Goal: Task Accomplishment & Management: Complete application form

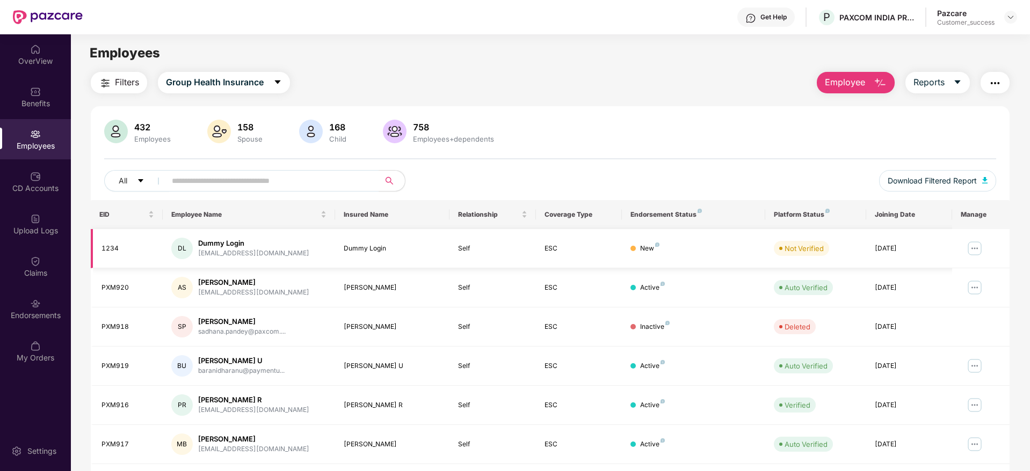
click at [977, 250] on img at bounding box center [974, 248] width 17 height 17
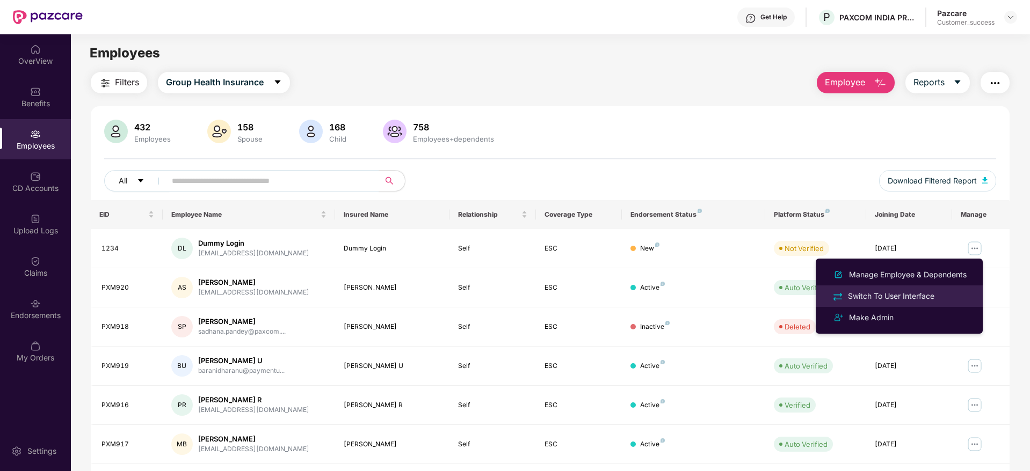
click at [887, 295] on div "Switch To User Interface" at bounding box center [891, 296] width 91 height 12
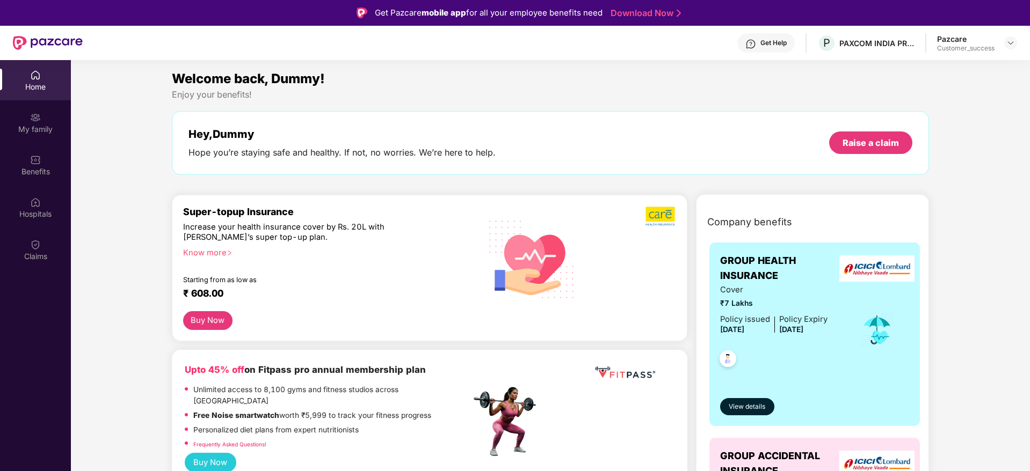
click at [205, 324] on button "Buy Now" at bounding box center [207, 320] width 49 height 19
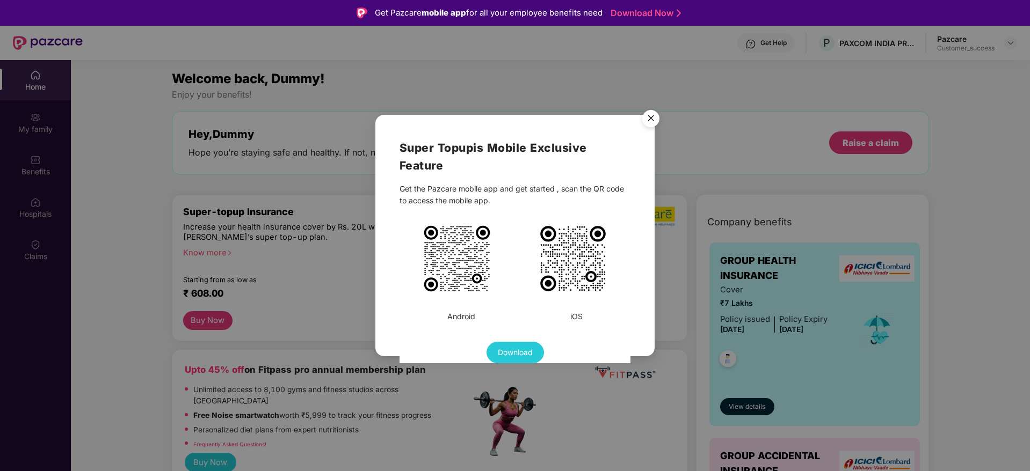
click at [649, 122] on img "Close" at bounding box center [651, 120] width 30 height 30
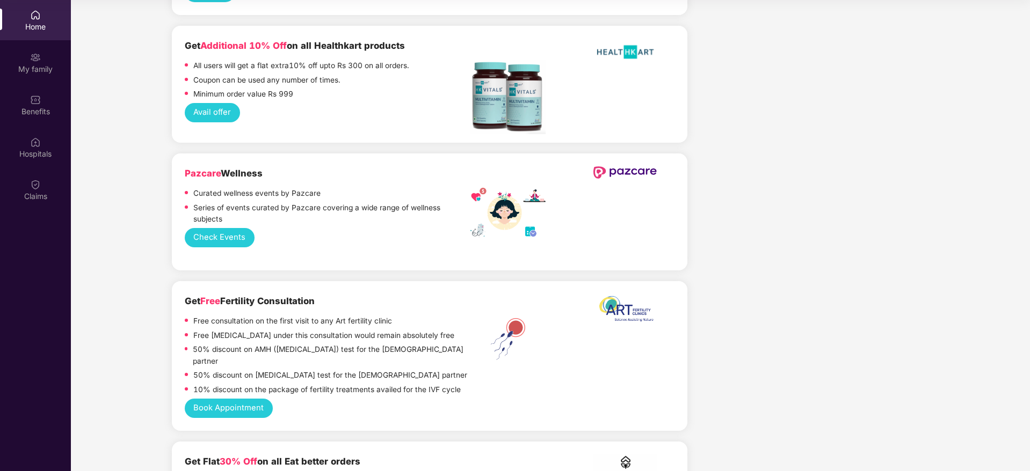
scroll to position [1007, 0]
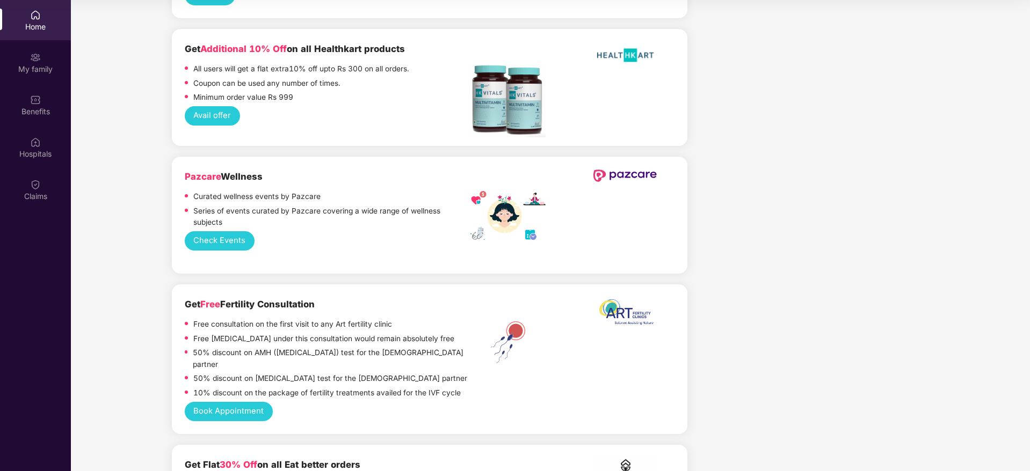
click at [234, 231] on button "Check Events" at bounding box center [220, 241] width 70 height 20
click at [42, 69] on div "My family" at bounding box center [35, 69] width 71 height 11
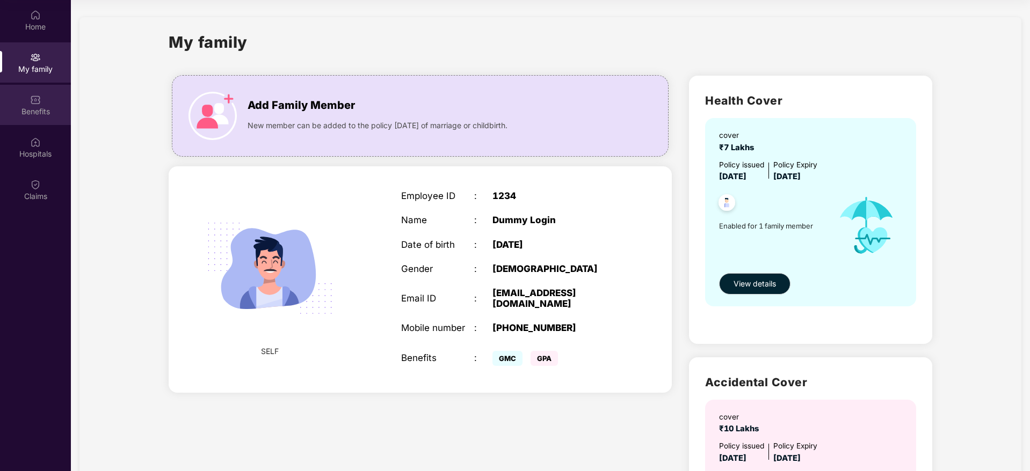
click at [40, 102] on img at bounding box center [35, 99] width 11 height 11
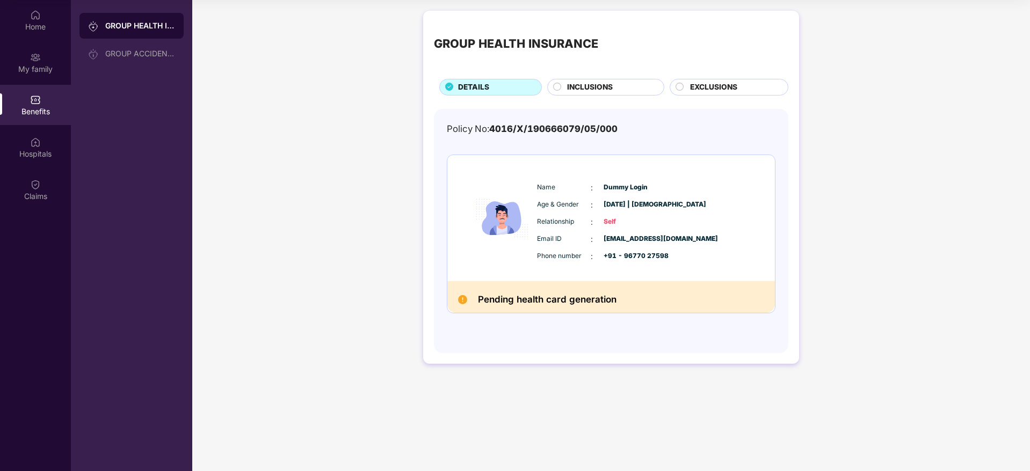
click at [558, 87] on circle at bounding box center [558, 87] width 8 height 8
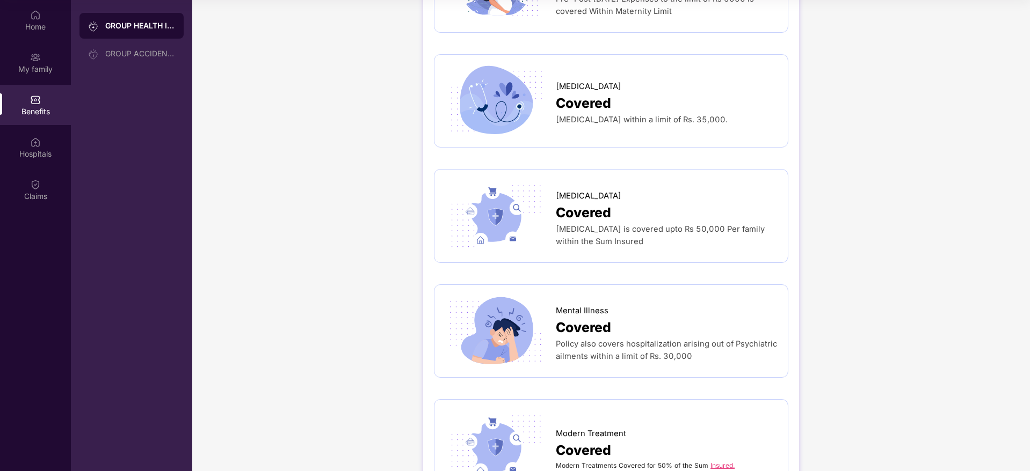
scroll to position [1643, 0]
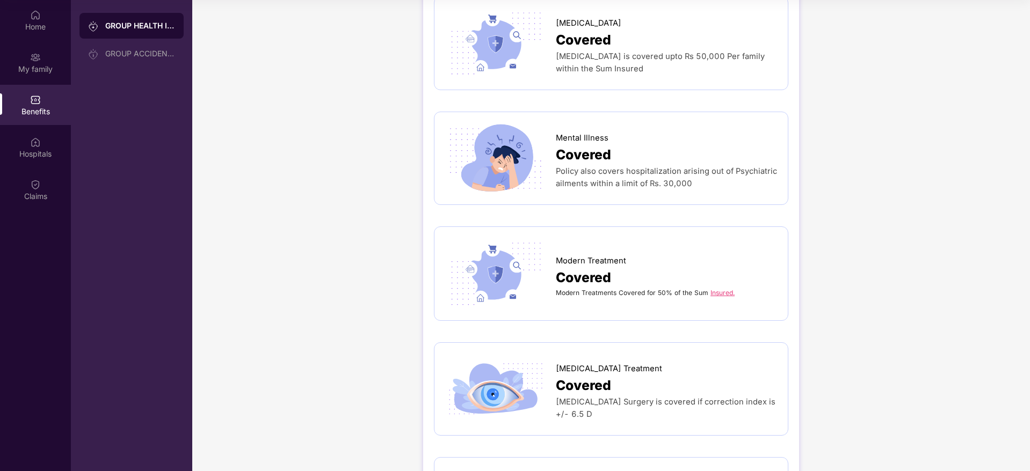
click at [719, 295] on link "Insured." at bounding box center [722, 293] width 24 height 8
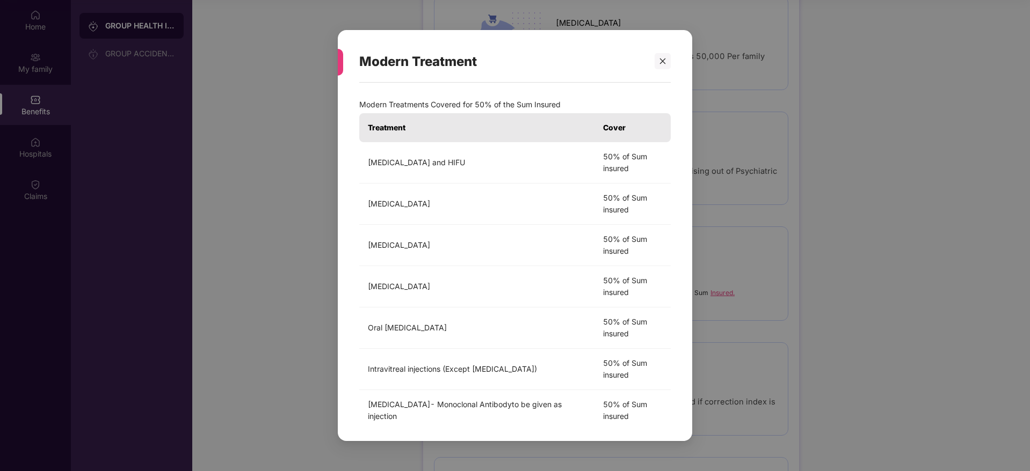
click at [240, 293] on div "Modern Treatment Modern Treatments Covered for 50% of the Sum Insured Treatment…" at bounding box center [515, 235] width 1030 height 471
click at [657, 59] on div at bounding box center [663, 61] width 16 height 16
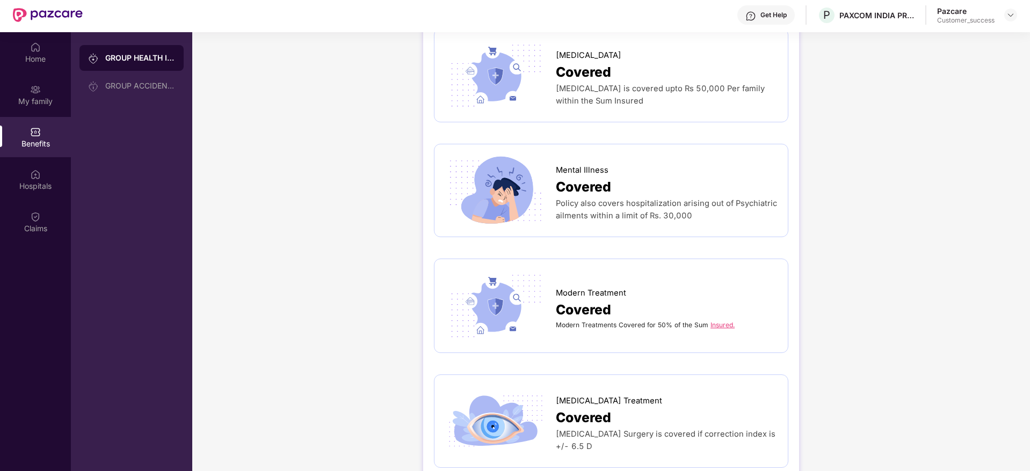
scroll to position [0, 0]
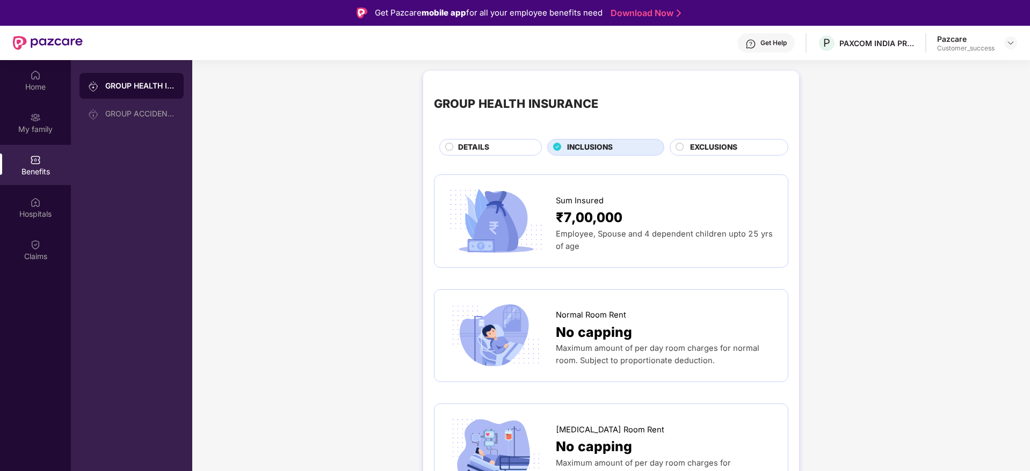
click at [676, 147] on circle at bounding box center [680, 147] width 8 height 8
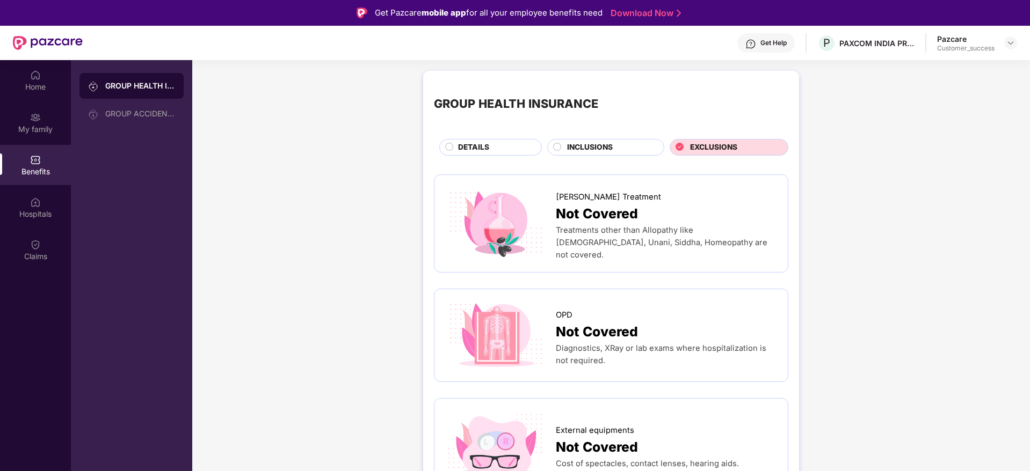
click at [448, 146] on circle at bounding box center [450, 147] width 8 height 8
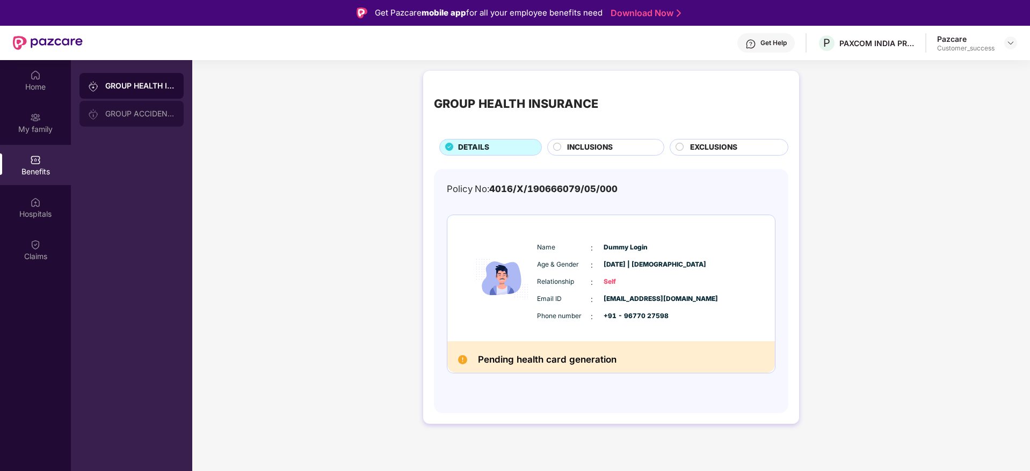
click at [120, 111] on div "GROUP ACCIDENTAL INSURANCE" at bounding box center [140, 114] width 70 height 9
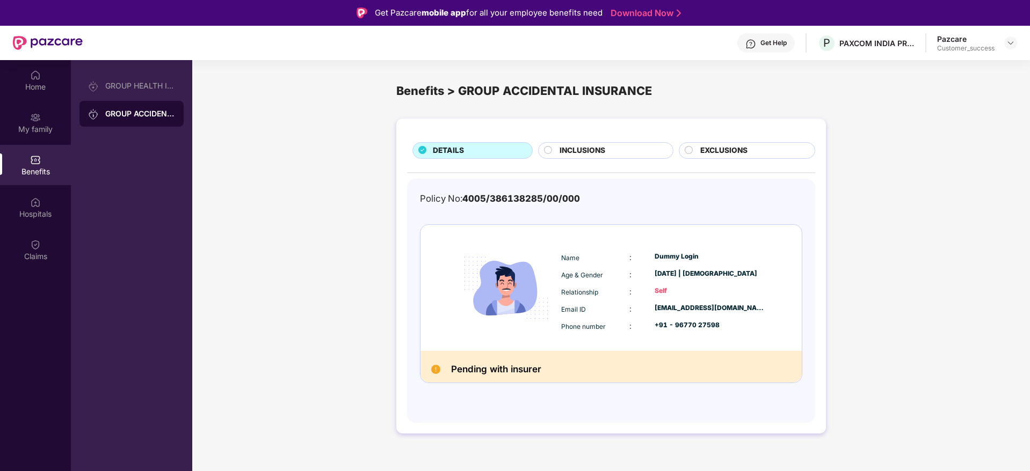
click at [548, 148] on circle at bounding box center [548, 150] width 8 height 8
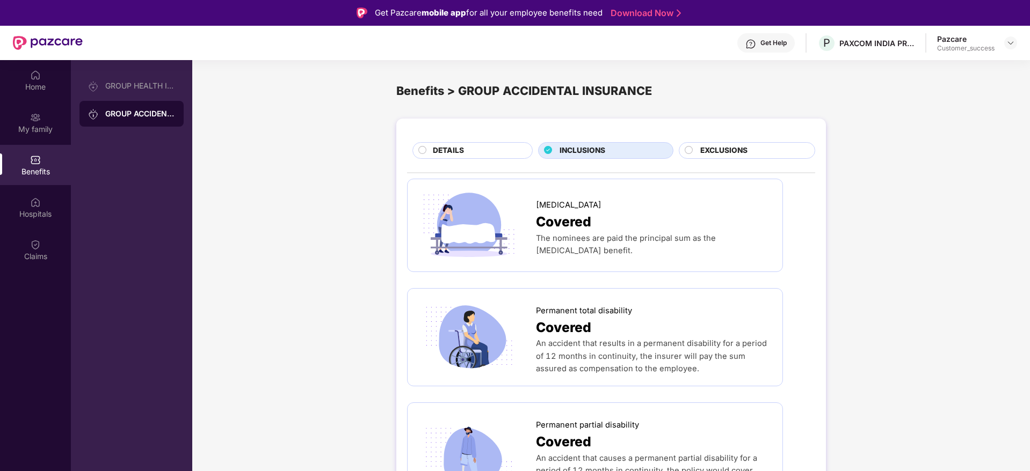
click at [689, 146] on circle at bounding box center [689, 150] width 8 height 8
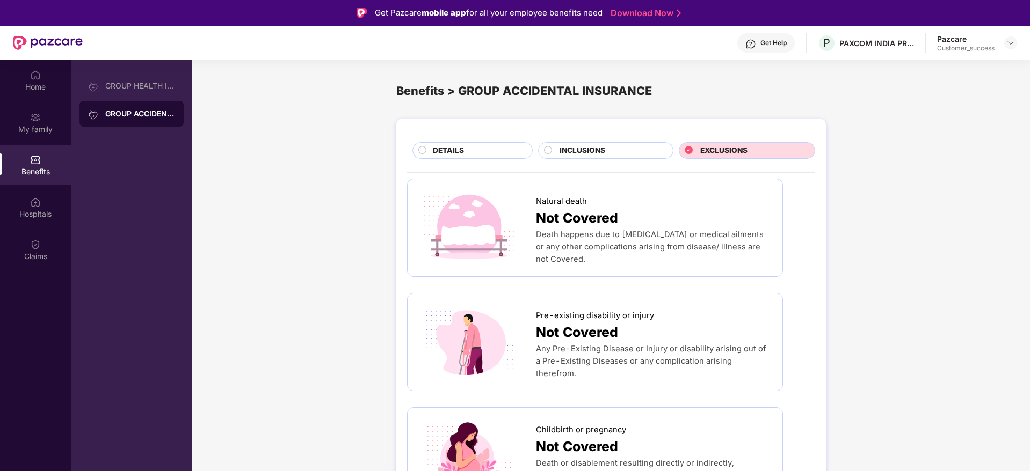
click at [39, 209] on div "Hospitals" at bounding box center [35, 214] width 71 height 11
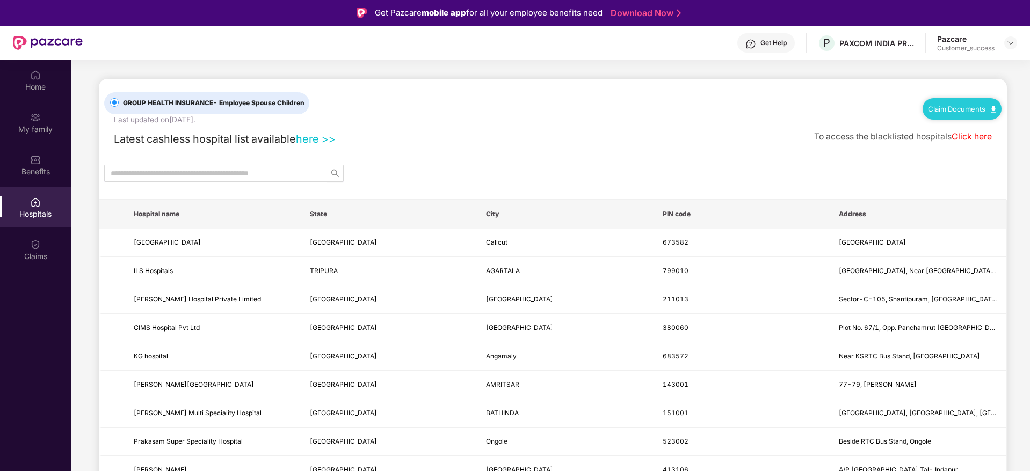
click at [314, 140] on link "here >>" at bounding box center [316, 139] width 40 height 13
click at [968, 140] on link "Click here" at bounding box center [971, 137] width 40 height 10
click at [979, 110] on link "Claim Documents" at bounding box center [962, 109] width 68 height 9
click at [947, 128] on link "Claim Form" at bounding box center [965, 128] width 70 height 23
click at [962, 108] on link "Claim Documents" at bounding box center [962, 109] width 68 height 9
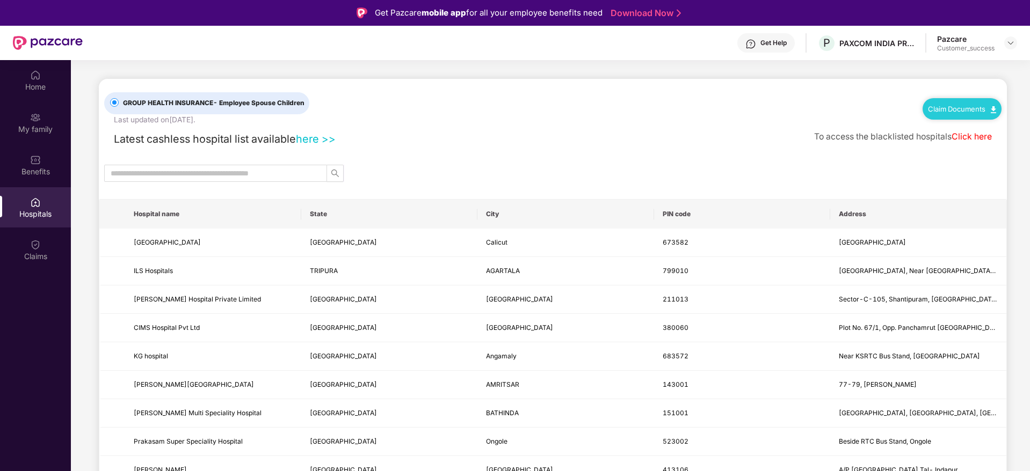
click at [584, 143] on div "Latest cashless hospital list available here >> To access the blacklisted hospi…" at bounding box center [552, 137] width 897 height 22
click at [30, 245] on div "Claims" at bounding box center [35, 250] width 71 height 40
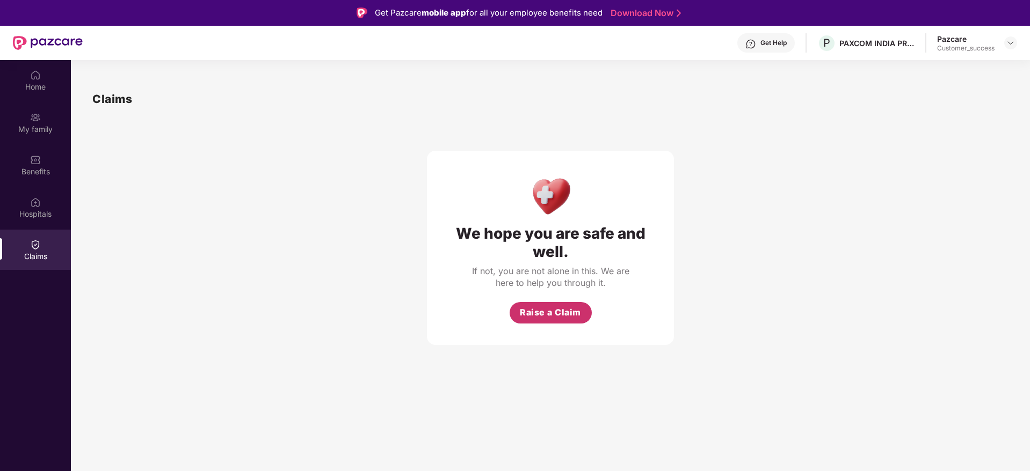
click at [544, 315] on span "Raise a Claim" at bounding box center [550, 312] width 61 height 13
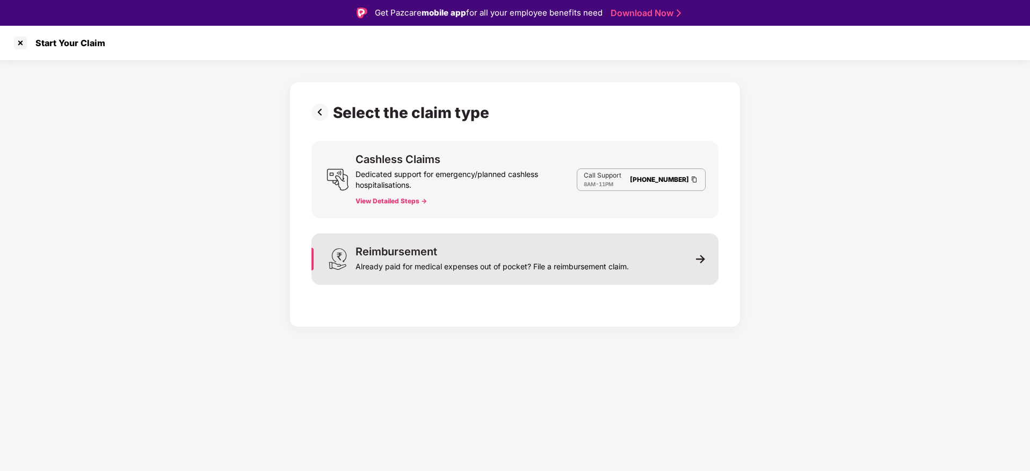
click at [485, 258] on div "Already paid for medical expenses out of pocket? File a reimbursement claim." at bounding box center [491, 264] width 273 height 15
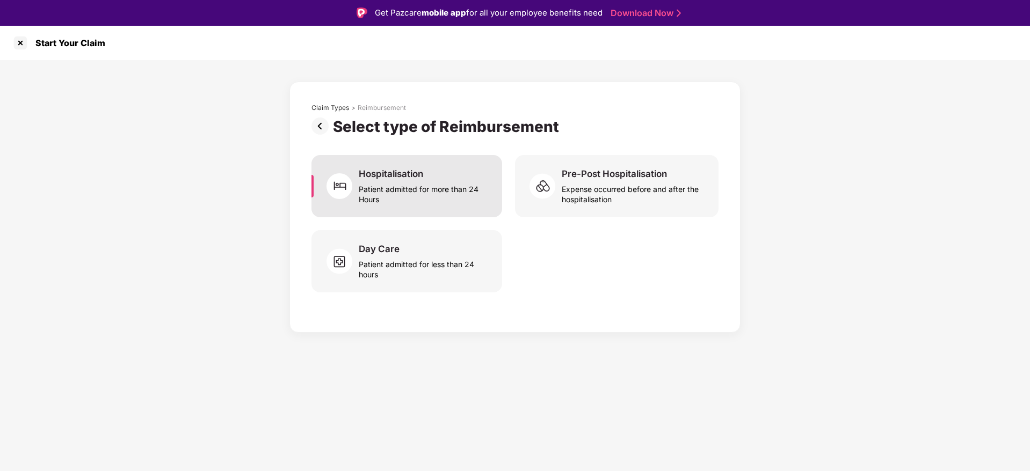
click at [438, 190] on div "Patient admitted for more than 24 Hours" at bounding box center [424, 192] width 130 height 25
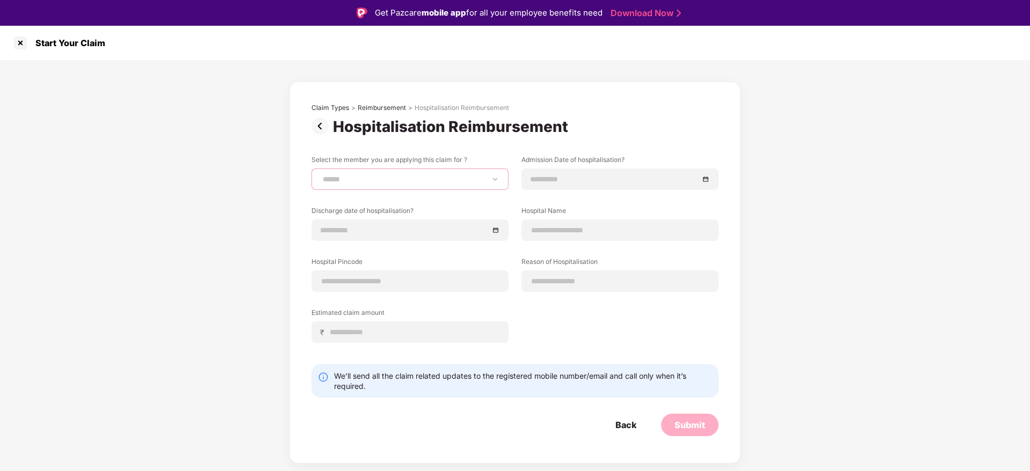
click at [464, 178] on select "**********" at bounding box center [410, 179] width 179 height 9
select select "**********"
click at [321, 175] on select "**********" at bounding box center [410, 179] width 179 height 9
click at [561, 173] on input at bounding box center [614, 179] width 168 height 12
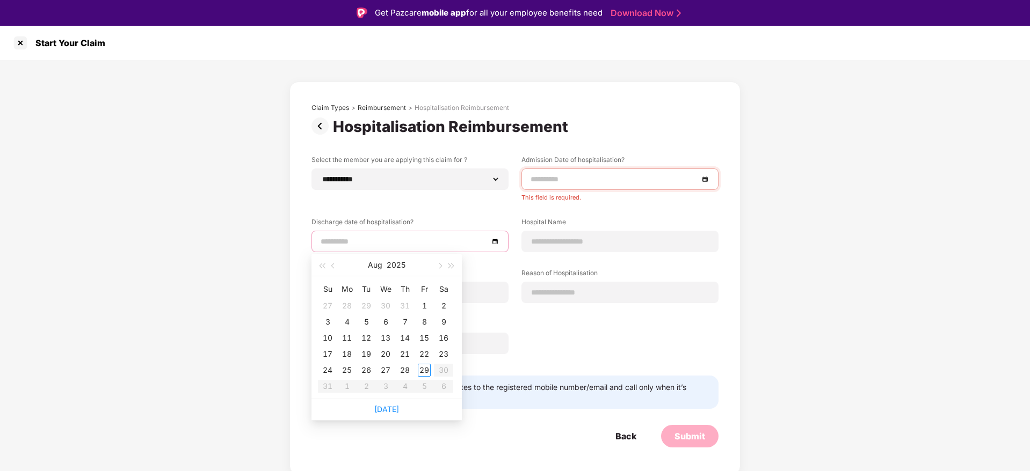
click at [416, 229] on div "Discharge date of hospitalisation?" at bounding box center [409, 234] width 197 height 35
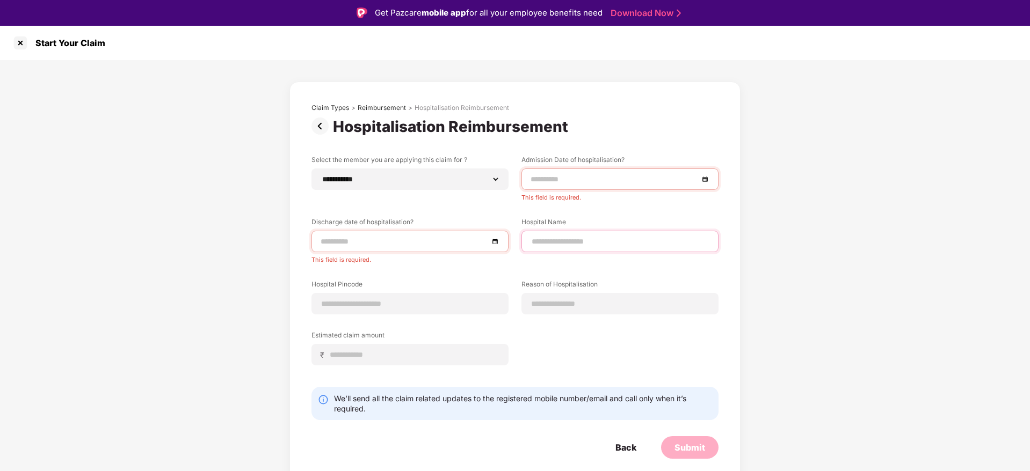
click at [593, 240] on input at bounding box center [619, 241] width 179 height 11
click at [539, 299] on input at bounding box center [619, 304] width 179 height 11
type input "*******"
click at [366, 299] on input at bounding box center [410, 304] width 179 height 11
type input "******"
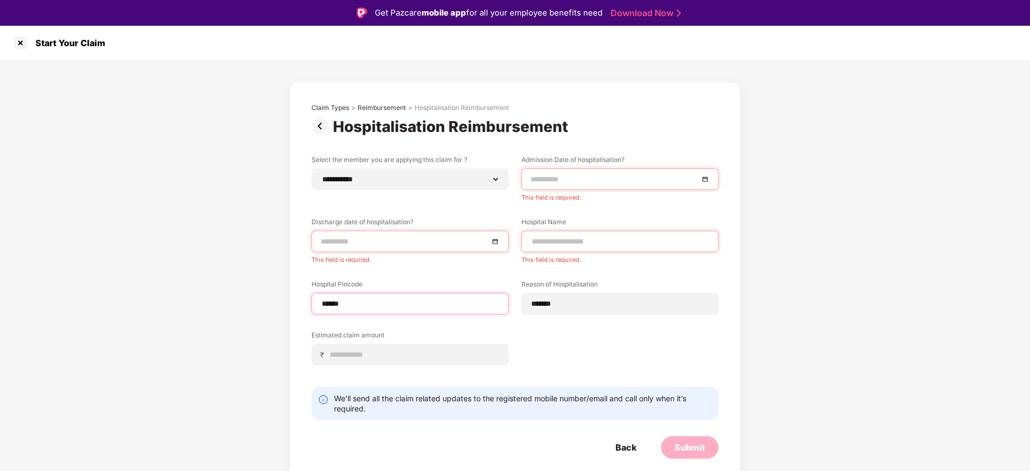
select select "*******"
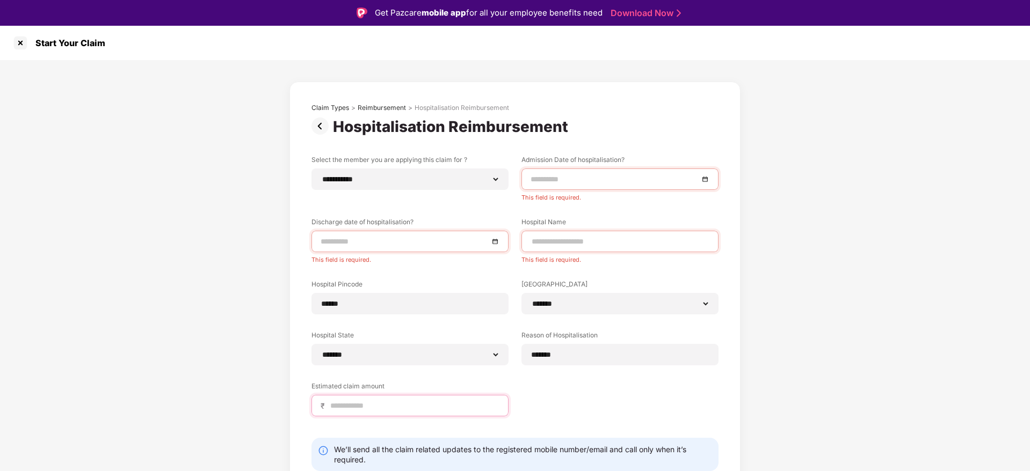
click at [350, 409] on input at bounding box center [414, 406] width 170 height 11
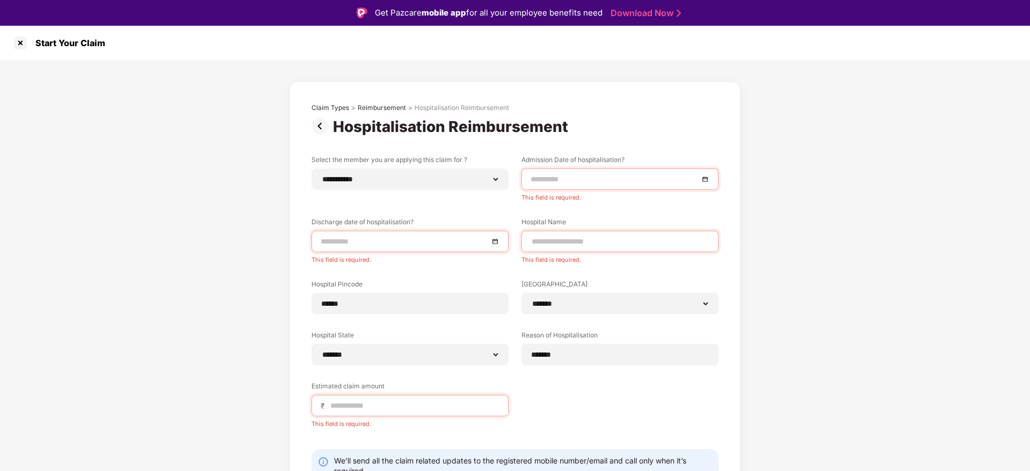
click at [935, 243] on div "**********" at bounding box center [515, 304] width 1030 height 489
click at [847, 273] on div "**********" at bounding box center [515, 304] width 1030 height 489
click at [679, 406] on div "**********" at bounding box center [514, 299] width 407 height 289
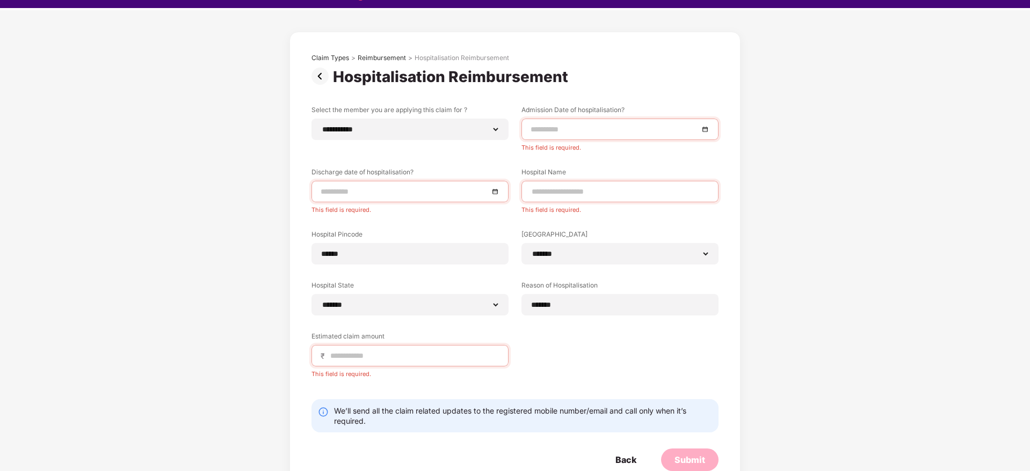
scroll to position [52, 0]
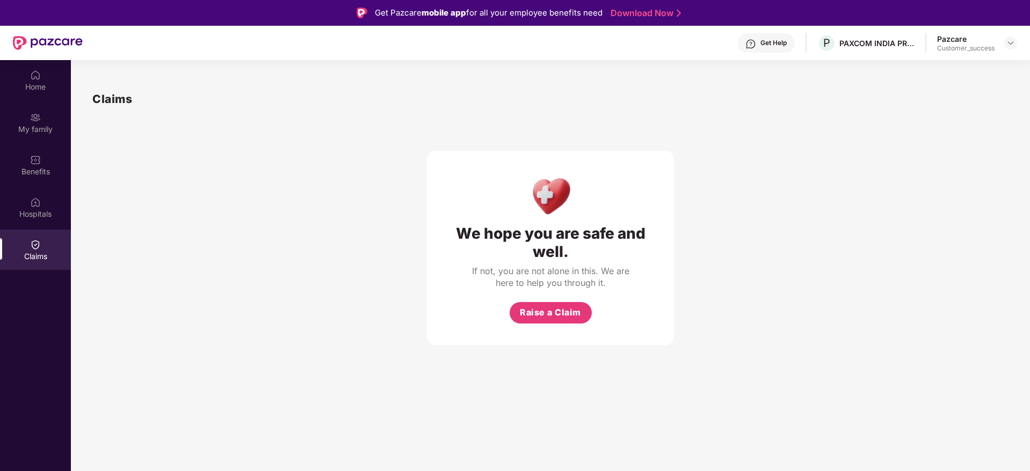
click at [769, 46] on div "Get Help" at bounding box center [773, 43] width 26 height 9
click at [504, 98] on div "Claims" at bounding box center [550, 99] width 916 height 18
click at [34, 120] on img at bounding box center [35, 117] width 11 height 11
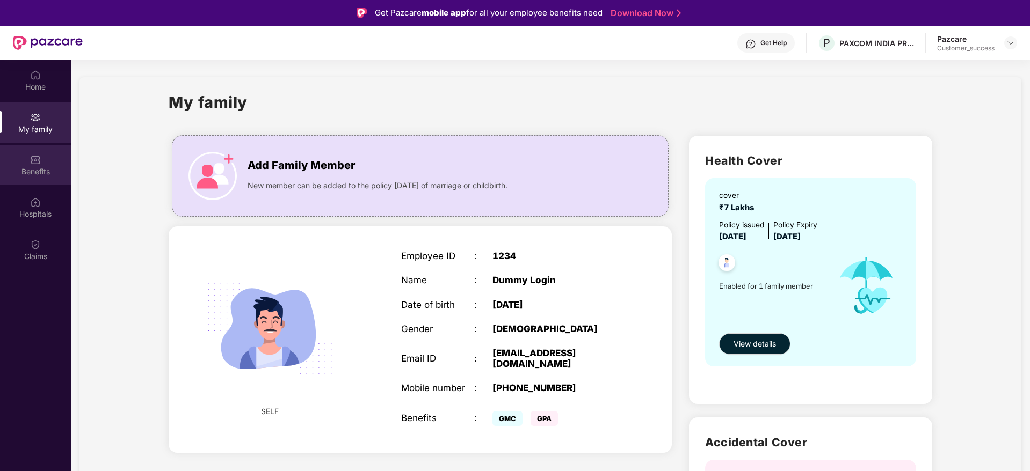
click at [37, 169] on div "Benefits" at bounding box center [35, 171] width 71 height 11
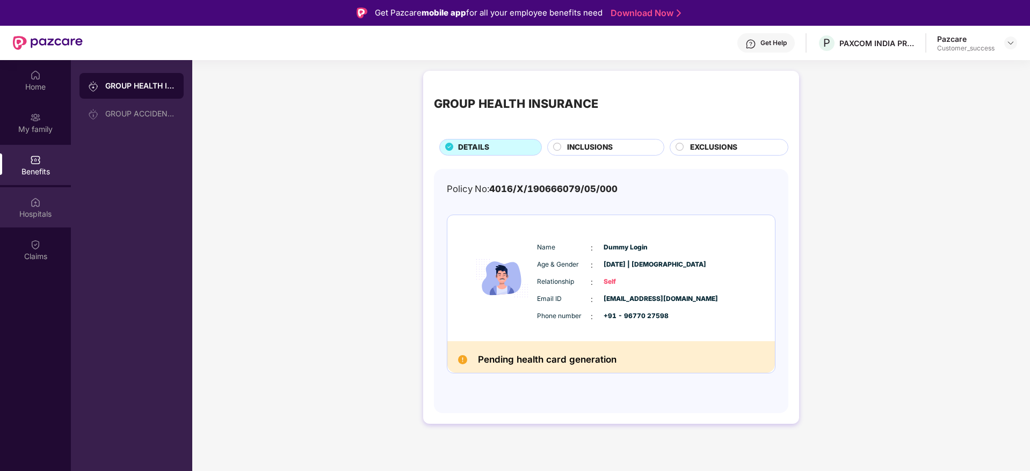
click at [34, 207] on img at bounding box center [35, 202] width 11 height 11
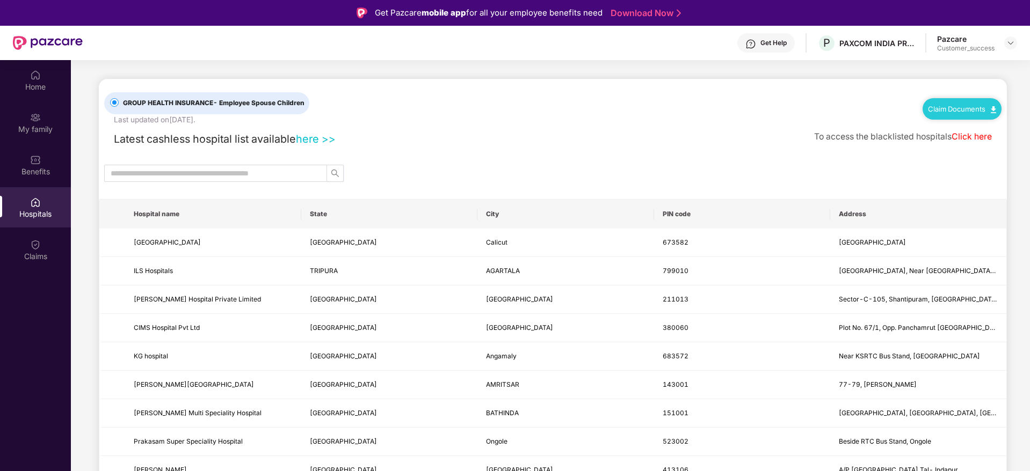
click at [966, 114] on div "Claim Documents" at bounding box center [961, 108] width 79 height 21
click at [985, 105] on link "Claim Documents" at bounding box center [962, 109] width 68 height 9
click at [961, 127] on link "Claim Form" at bounding box center [965, 128] width 70 height 23
